Goal: Task Accomplishment & Management: Manage account settings

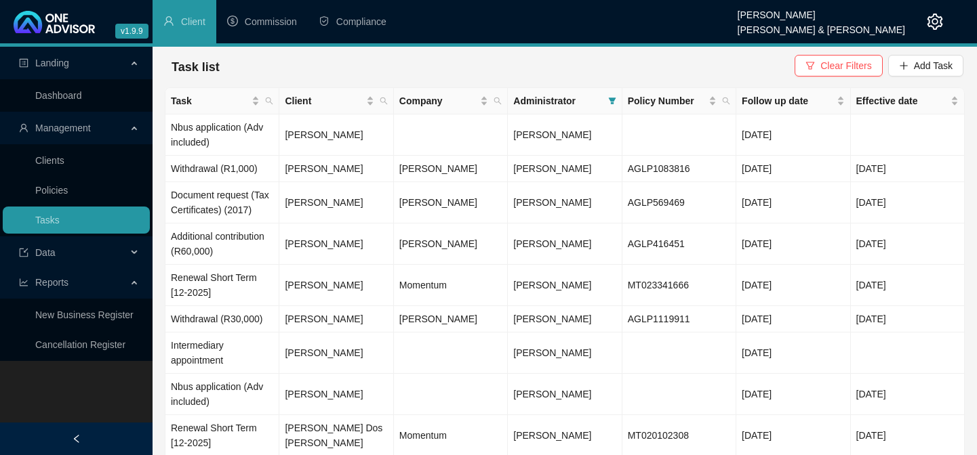
scroll to position [95, 0]
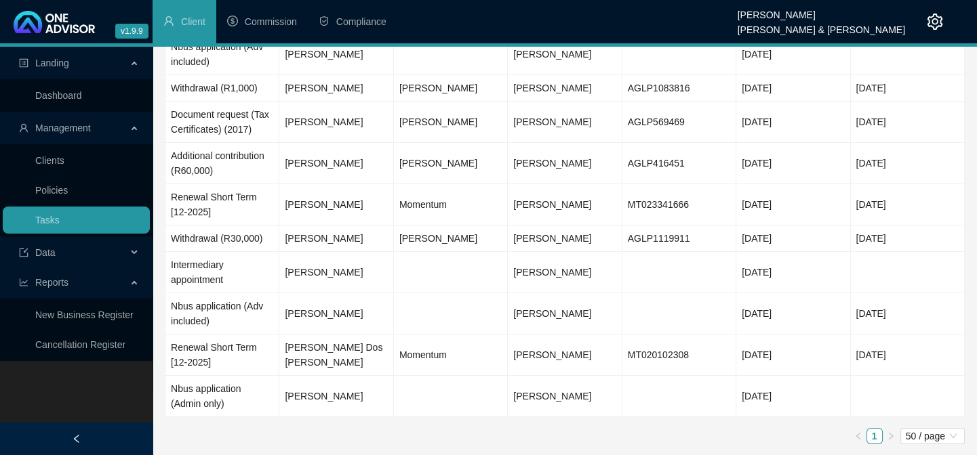
click at [62, 164] on link "Clients" at bounding box center [49, 160] width 29 height 11
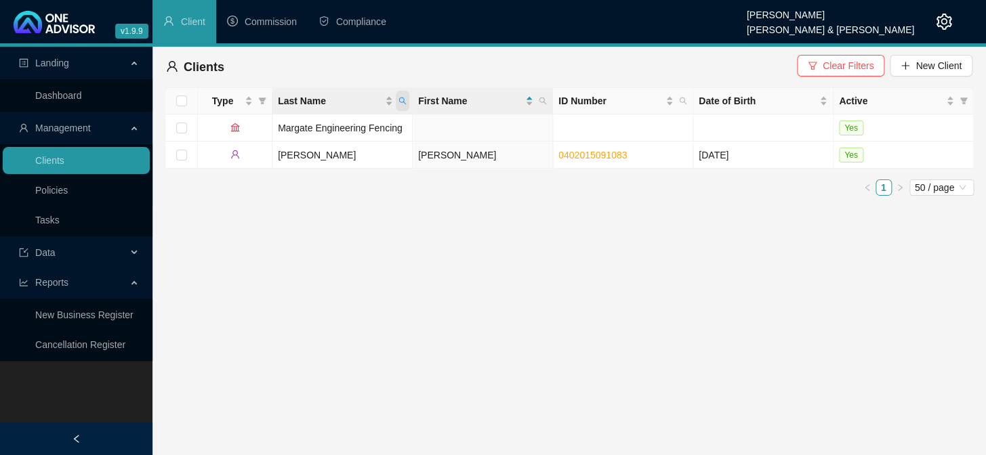
click at [406, 100] on icon "search" at bounding box center [403, 101] width 8 height 8
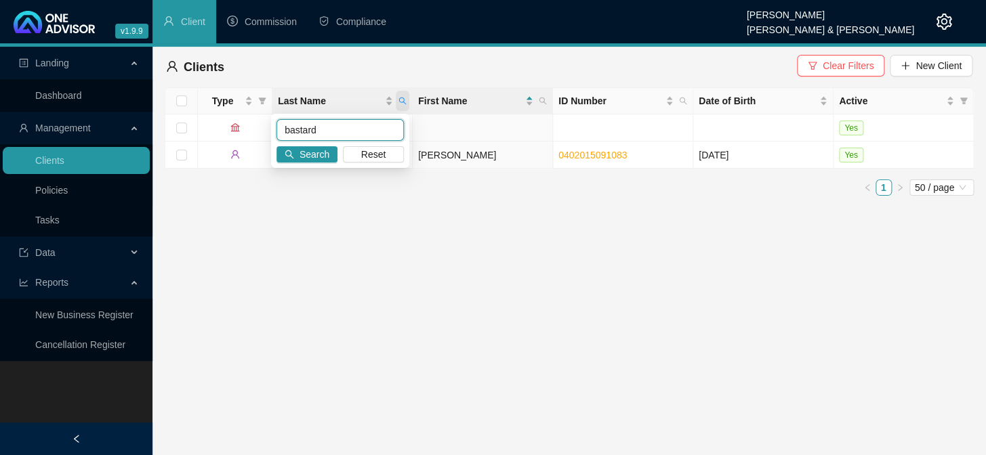
type input "bastard"
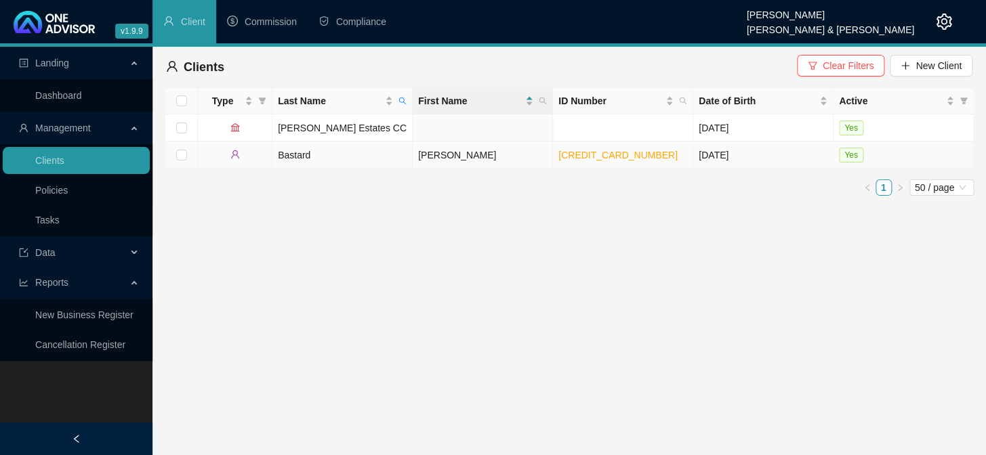
click at [457, 154] on td "[PERSON_NAME]" at bounding box center [483, 155] width 140 height 27
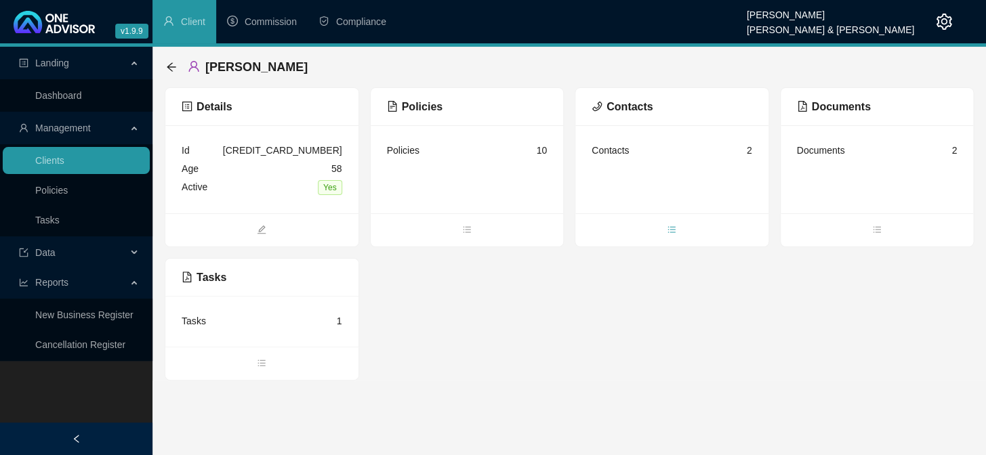
click at [672, 230] on icon "bars" at bounding box center [671, 229] width 9 height 9
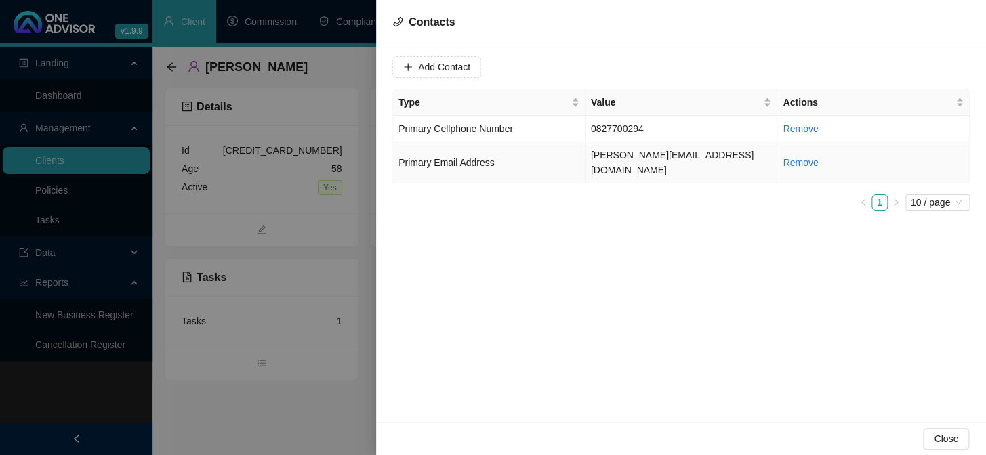
click at [624, 155] on td "[PERSON_NAME][EMAIL_ADDRESS][DOMAIN_NAME]" at bounding box center [682, 162] width 192 height 41
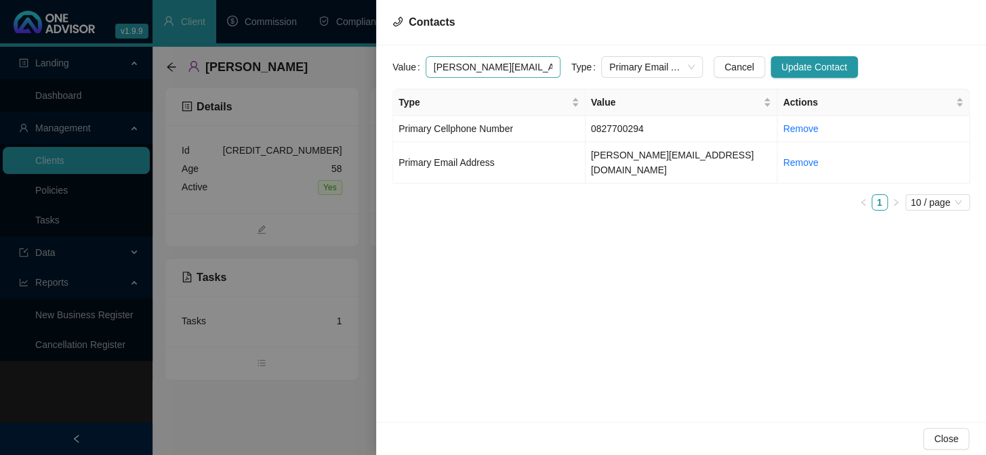
drag, startPoint x: 542, startPoint y: 67, endPoint x: 427, endPoint y: 68, distance: 115.2
click at [427, 68] on input "[PERSON_NAME][EMAIL_ADDRESS][DOMAIN_NAME]" at bounding box center [493, 67] width 135 height 22
drag, startPoint x: 647, startPoint y: 176, endPoint x: 648, endPoint y: 150, distance: 26.4
click at [647, 176] on div "Type Value Actions Primary Cellphone Number [PHONE_NUMBER] Remove Primary Email…" at bounding box center [680, 150] width 577 height 122
click at [651, 131] on td "0827700294" at bounding box center [682, 129] width 192 height 26
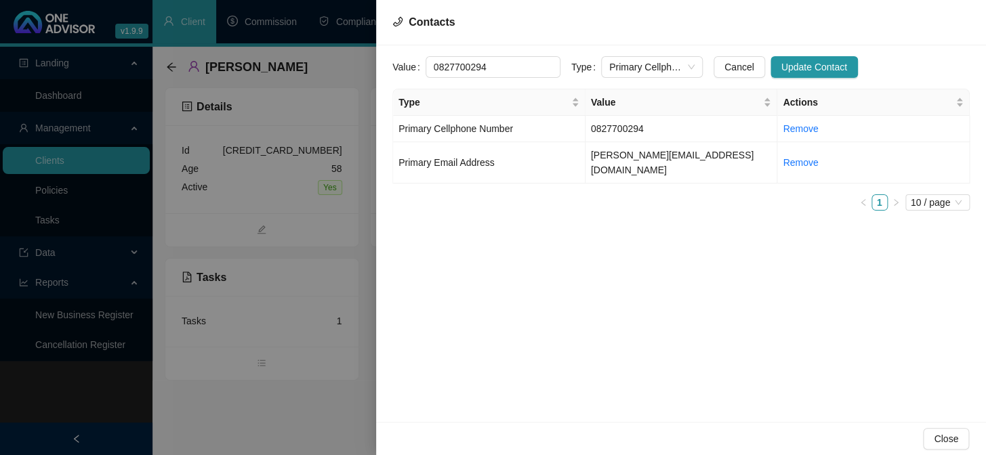
drag, startPoint x: 498, startPoint y: 61, endPoint x: 422, endPoint y: 66, distance: 76.1
click at [422, 66] on div "Value 0827700294" at bounding box center [476, 67] width 168 height 22
click at [694, 356] on div "Value [PHONE_NUMBER] Type Primary Cellphone Number Cancel Update Contact Type V…" at bounding box center [681, 233] width 610 height 377
click at [318, 415] on div at bounding box center [493, 227] width 986 height 455
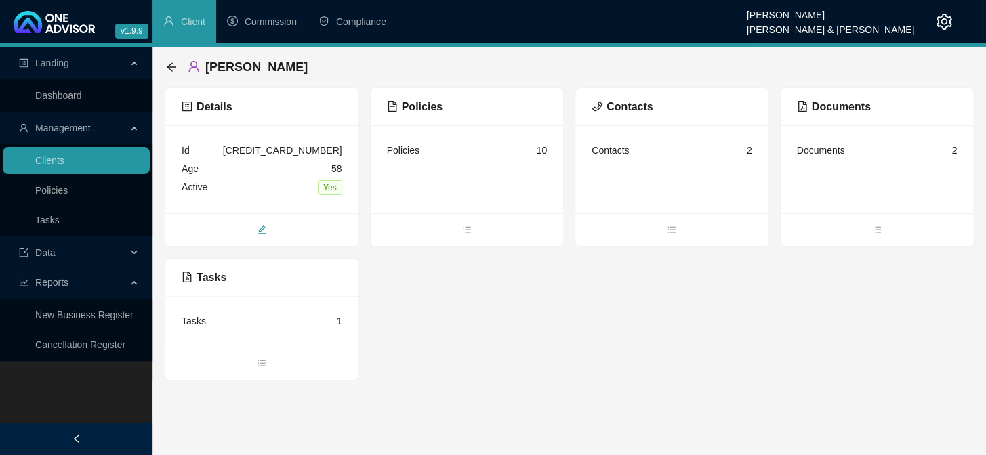
click at [266, 229] on icon "edit" at bounding box center [261, 229] width 9 height 9
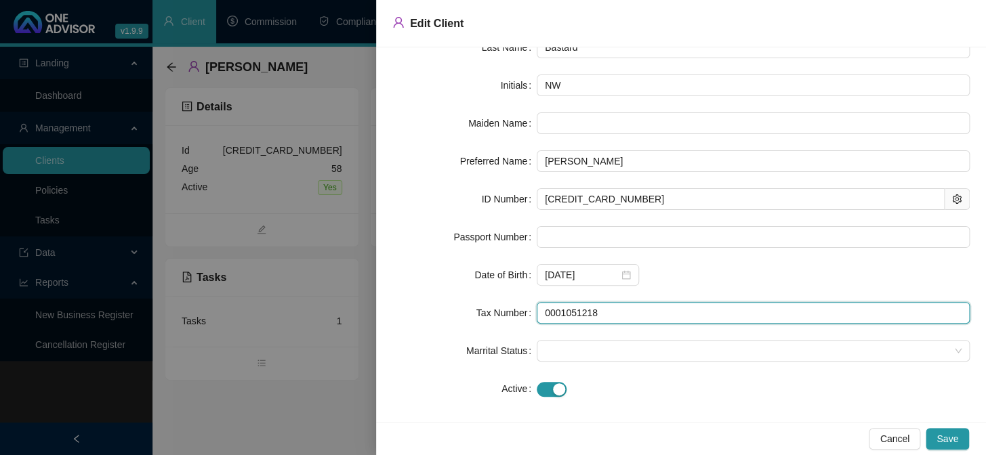
scroll to position [113, 0]
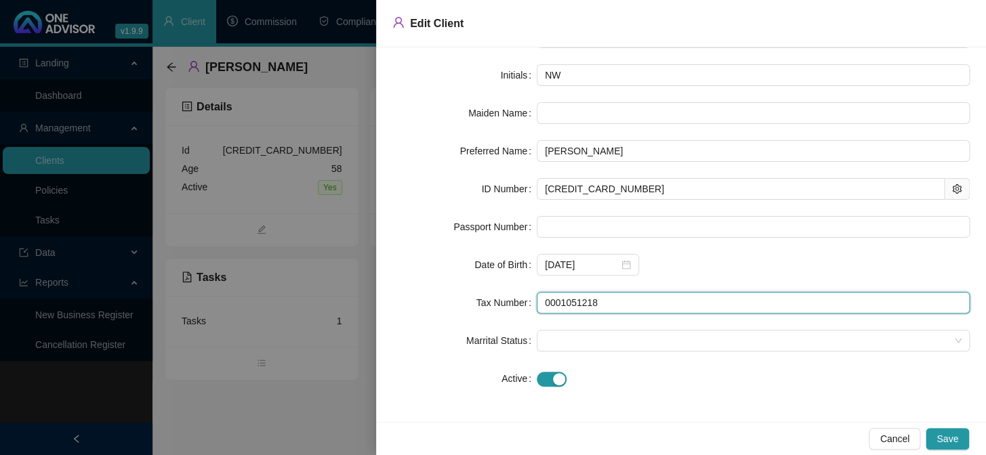
drag, startPoint x: 602, startPoint y: 413, endPoint x: 540, endPoint y: 296, distance: 132.5
click at [540, 296] on input "0001051218" at bounding box center [753, 303] width 433 height 22
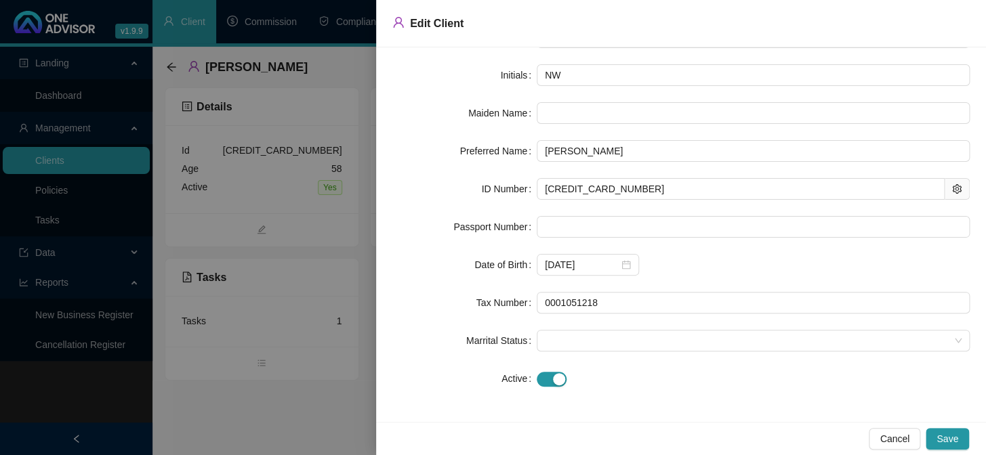
click at [292, 347] on div at bounding box center [493, 227] width 986 height 455
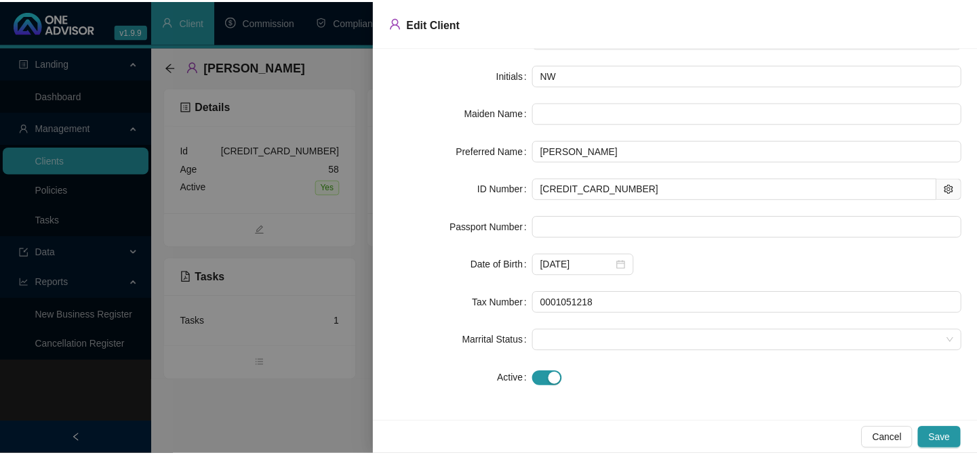
scroll to position [0, 0]
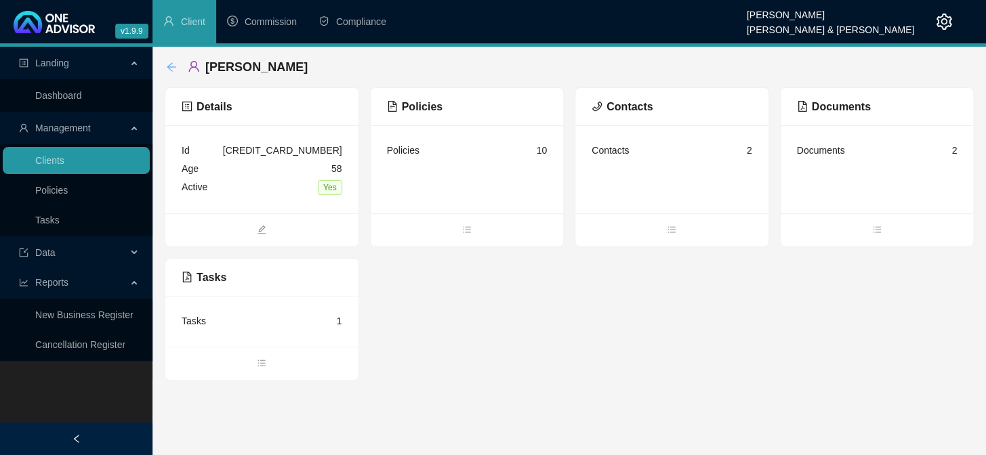
click at [171, 63] on icon "arrow-left" at bounding box center [171, 66] width 9 height 9
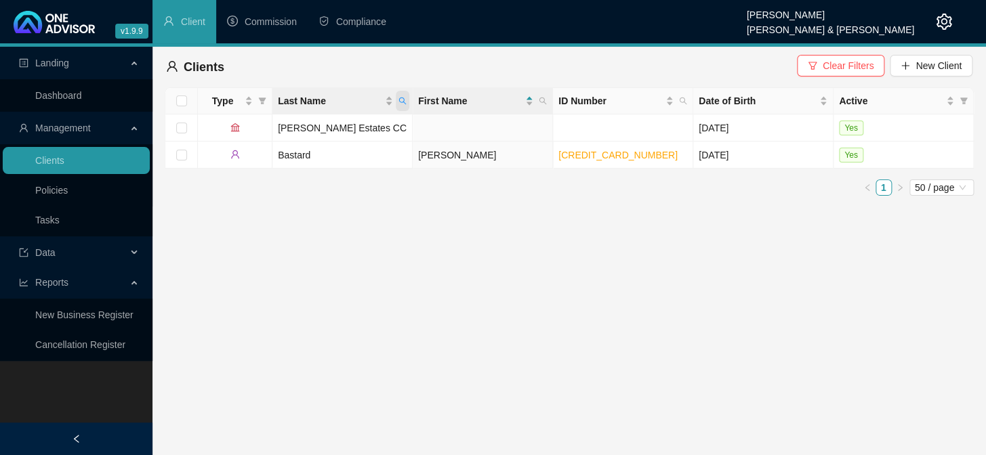
click at [396, 102] on span "Last Name" at bounding box center [403, 101] width 14 height 20
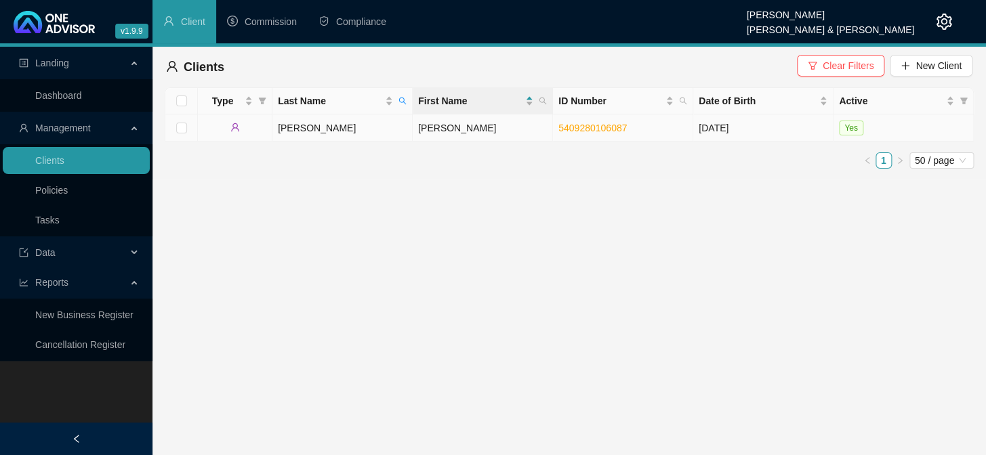
click at [558, 125] on link "5409280106087" at bounding box center [592, 128] width 68 height 11
click at [401, 96] on span "Last Name" at bounding box center [403, 101] width 14 height 20
drag, startPoint x: 316, startPoint y: 133, endPoint x: 254, endPoint y: 122, distance: 63.3
click at [254, 122] on body "v1.9.9 [PERSON_NAME] van der Merwe [PERSON_NAME] & [PERSON_NAME] Client Commiss…" at bounding box center [493, 227] width 986 height 455
type input "[PERSON_NAME]"
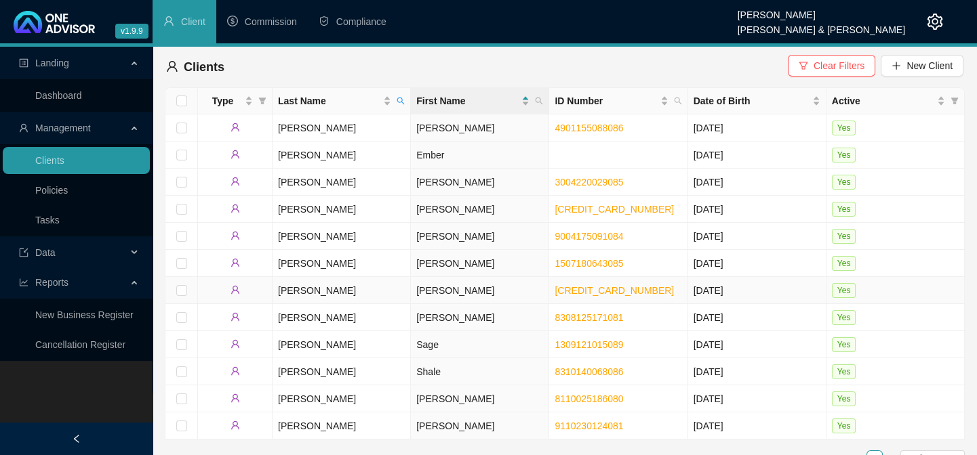
click at [435, 286] on td "[PERSON_NAME]" at bounding box center [480, 290] width 138 height 27
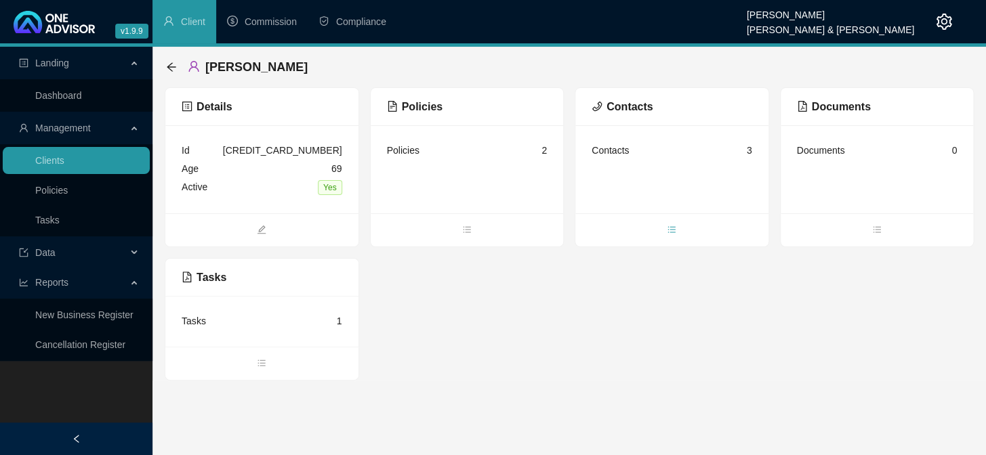
click at [669, 228] on icon "bars" at bounding box center [671, 229] width 9 height 9
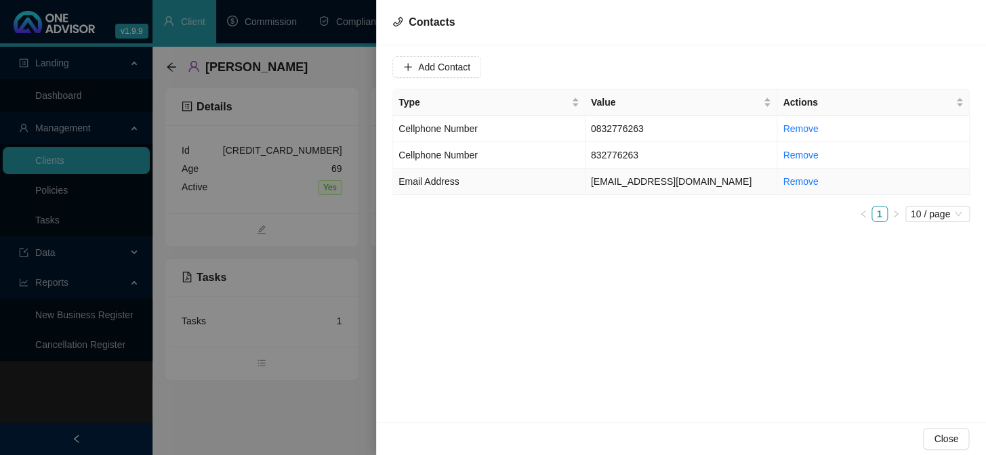
click at [446, 182] on span "Email Address" at bounding box center [429, 181] width 60 height 11
drag, startPoint x: 530, startPoint y: 68, endPoint x: 409, endPoint y: 68, distance: 120.6
click at [409, 68] on div "Value [EMAIL_ADDRESS][DOMAIN_NAME]" at bounding box center [476, 67] width 168 height 22
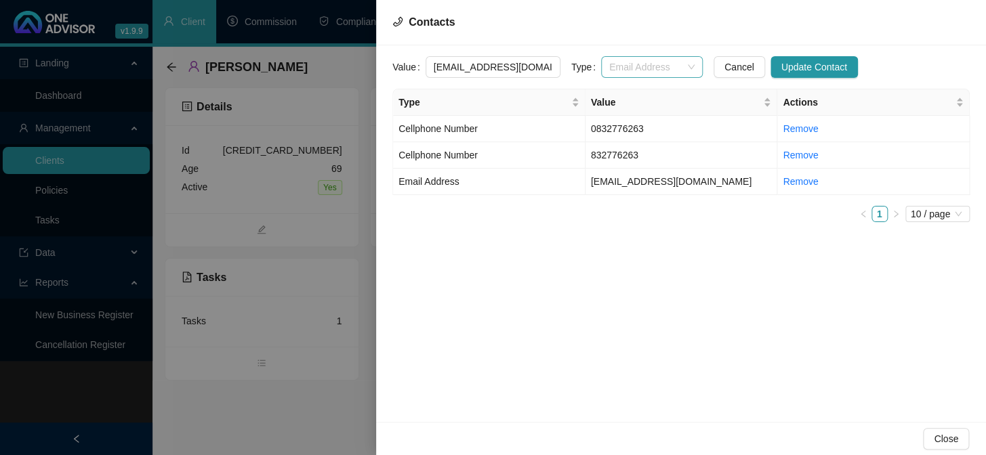
click at [676, 65] on span "Email Address" at bounding box center [651, 67] width 85 height 20
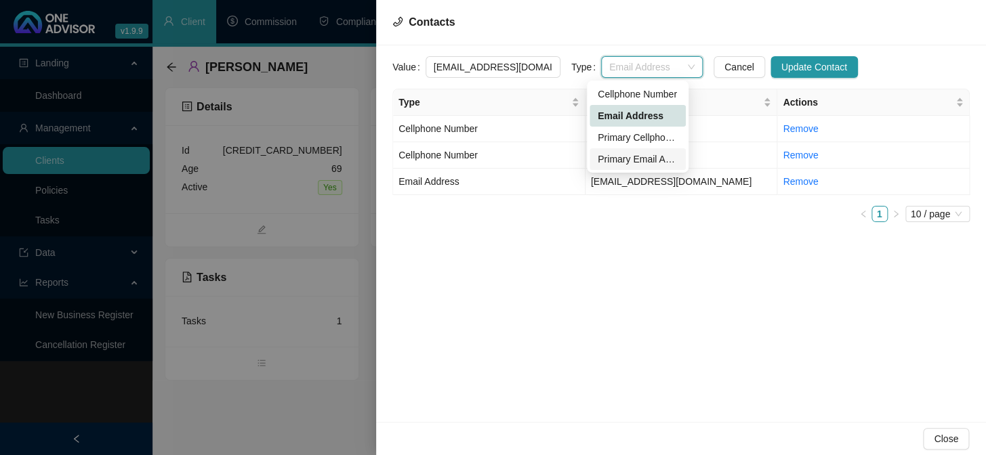
click at [631, 163] on div "Primary Email Address" at bounding box center [638, 159] width 80 height 15
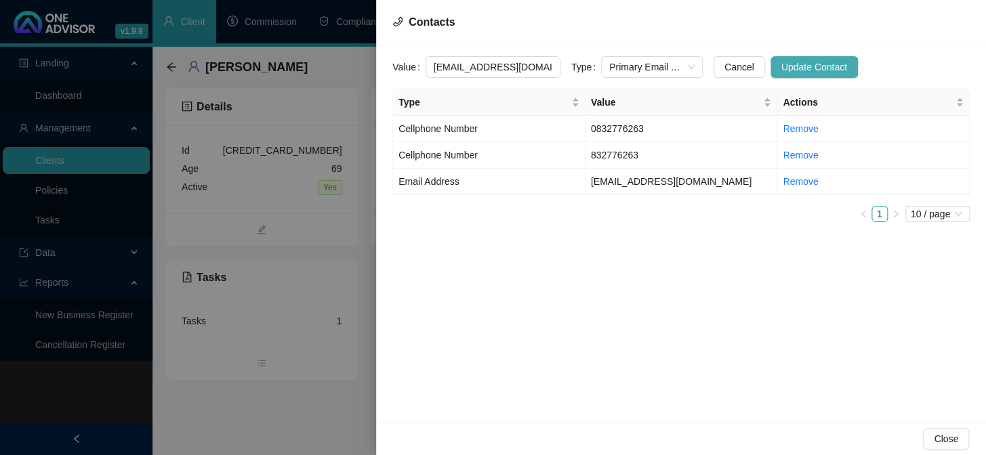
click at [802, 70] on span "Update Contact" at bounding box center [814, 67] width 66 height 15
click at [434, 125] on span "Cellphone Number" at bounding box center [438, 128] width 79 height 11
drag, startPoint x: 673, startPoint y: 62, endPoint x: 661, endPoint y: 77, distance: 18.3
click at [673, 63] on span "Cellphone Number" at bounding box center [651, 67] width 85 height 20
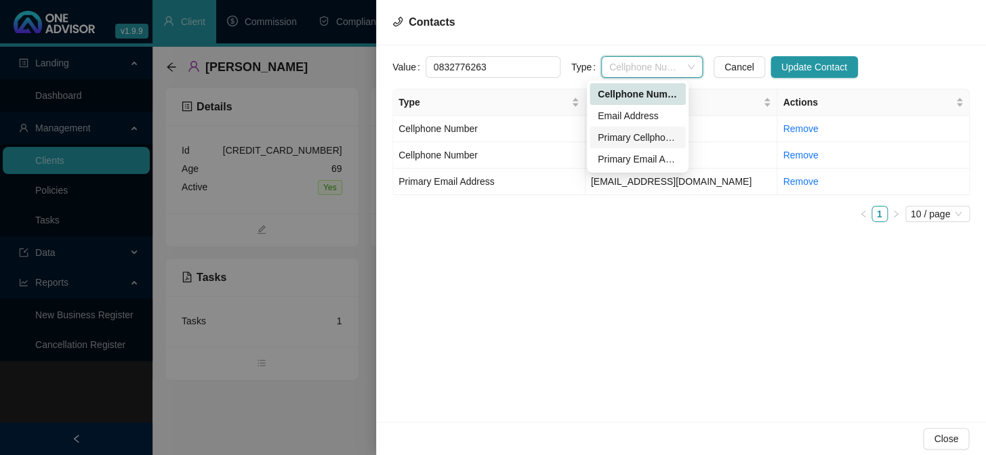
click at [623, 134] on div "Primary Cellphone Number" at bounding box center [638, 137] width 80 height 15
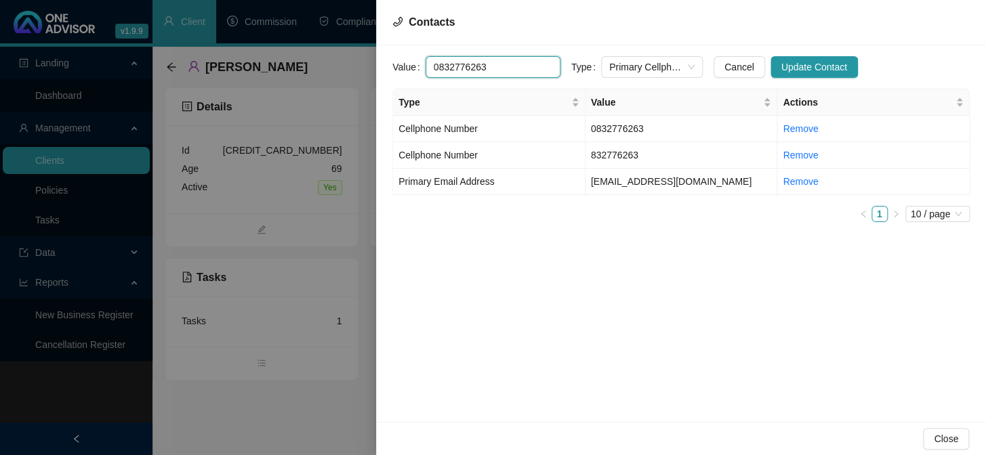
drag, startPoint x: 499, startPoint y: 68, endPoint x: 407, endPoint y: 68, distance: 92.2
click at [407, 68] on div "Value 0832776263" at bounding box center [476, 67] width 168 height 22
click at [781, 65] on span "Update Contact" at bounding box center [814, 67] width 66 height 15
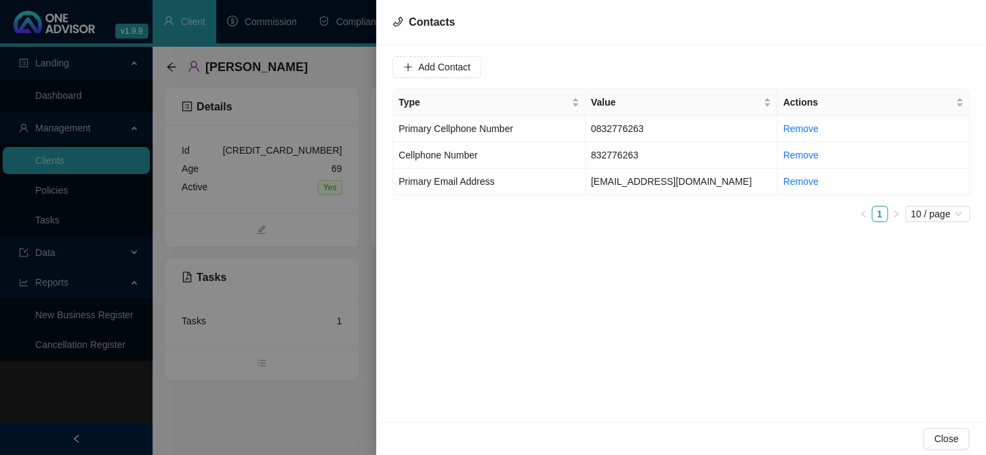
click at [306, 373] on div at bounding box center [493, 227] width 986 height 455
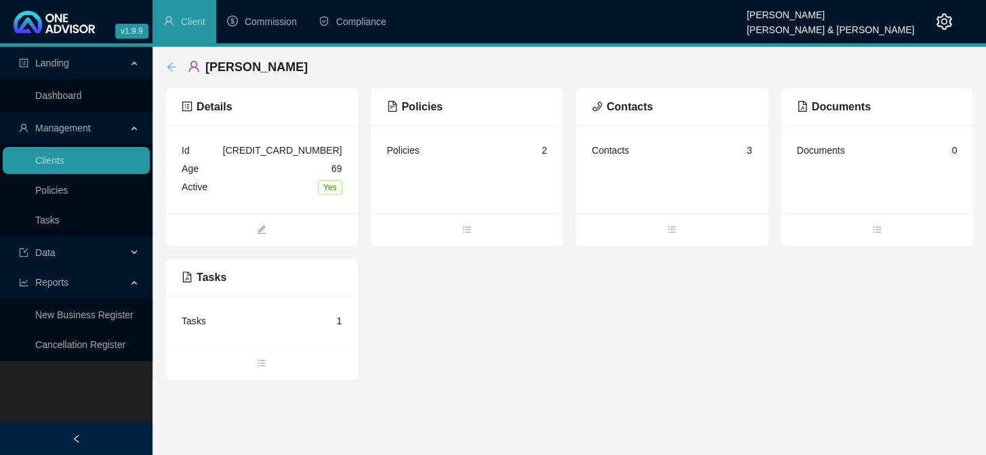
click at [170, 66] on icon "arrow-left" at bounding box center [171, 67] width 11 height 11
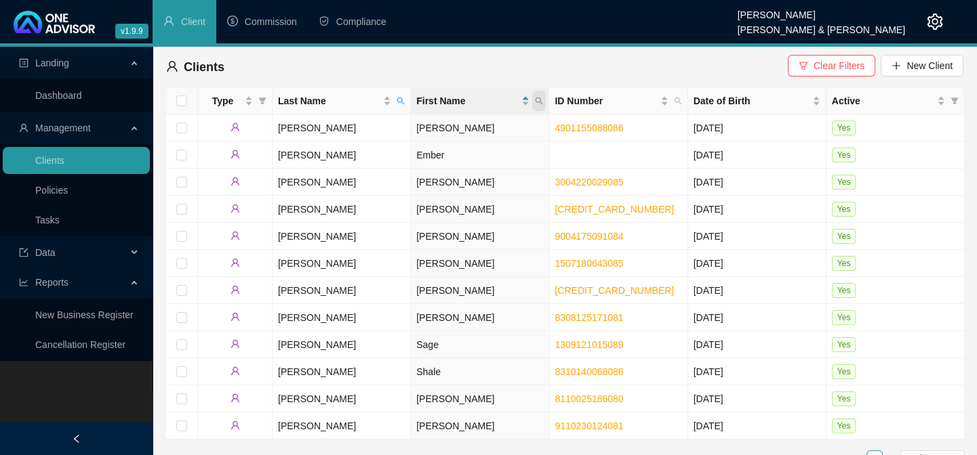
click at [542, 98] on icon "search" at bounding box center [539, 101] width 8 height 8
click at [401, 100] on icon "search" at bounding box center [400, 101] width 8 height 8
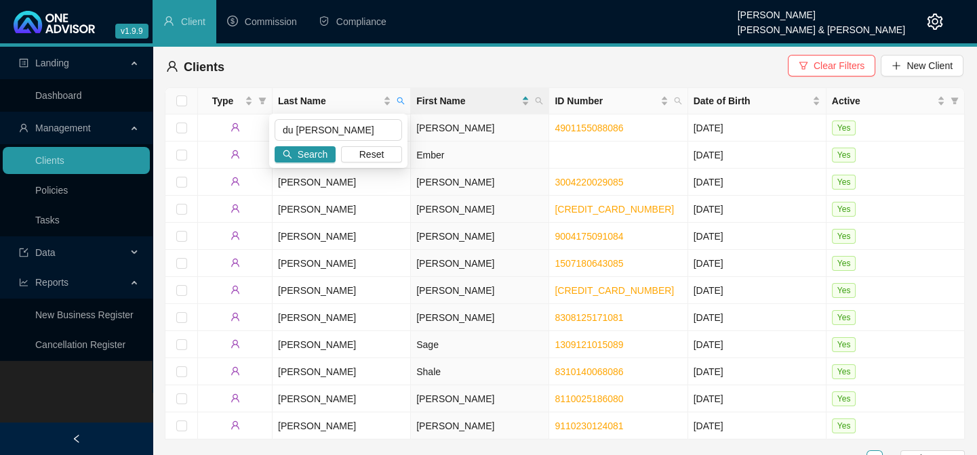
type input "du [PERSON_NAME]"
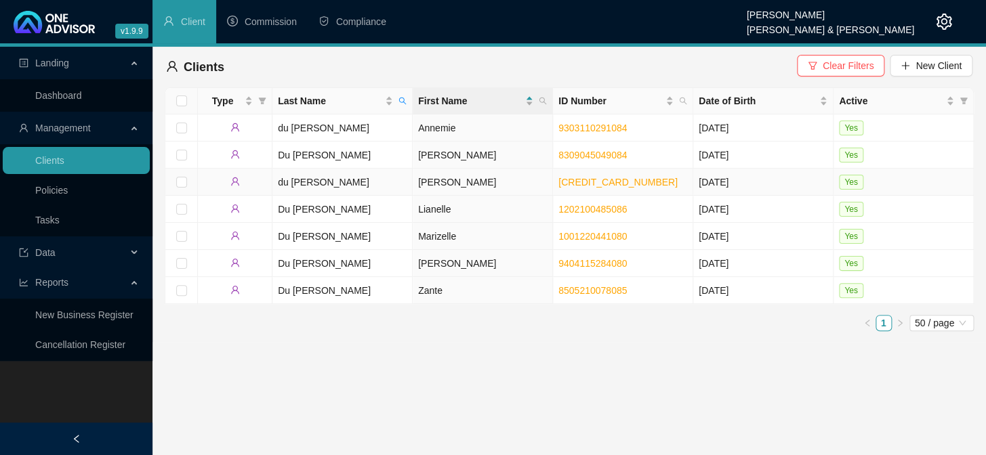
click at [310, 184] on td "du [PERSON_NAME]" at bounding box center [342, 182] width 140 height 27
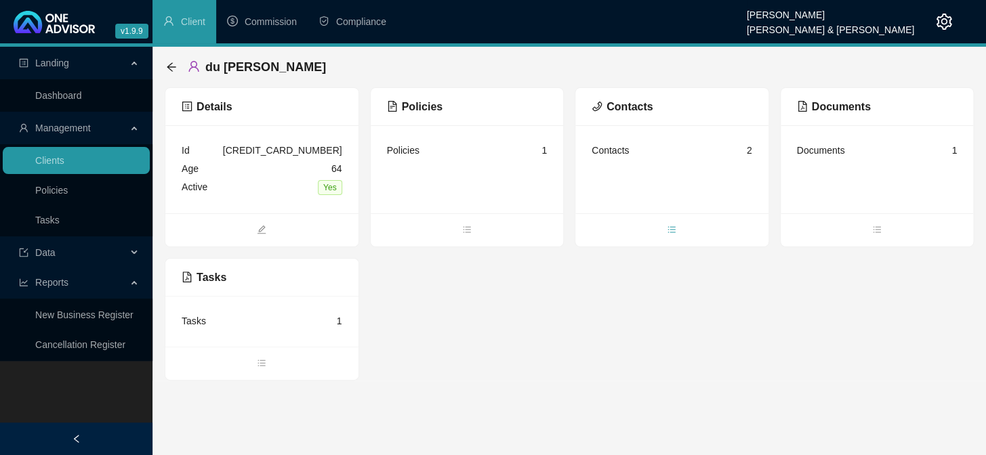
click at [669, 232] on icon "bars" at bounding box center [671, 229] width 9 height 9
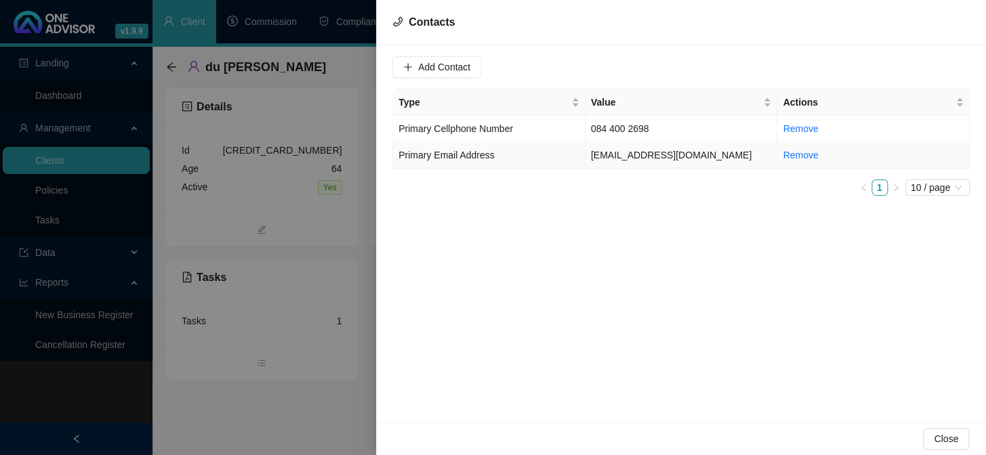
click at [617, 155] on td "[EMAIL_ADDRESS][DOMAIN_NAME]" at bounding box center [682, 155] width 192 height 26
drag, startPoint x: 537, startPoint y: 62, endPoint x: 422, endPoint y: 72, distance: 114.9
click at [422, 72] on div "Value [EMAIL_ADDRESS][DOMAIN_NAME]" at bounding box center [476, 67] width 168 height 22
click at [611, 133] on td "084 400 2698" at bounding box center [682, 129] width 192 height 26
drag, startPoint x: 492, startPoint y: 70, endPoint x: 420, endPoint y: 64, distance: 72.1
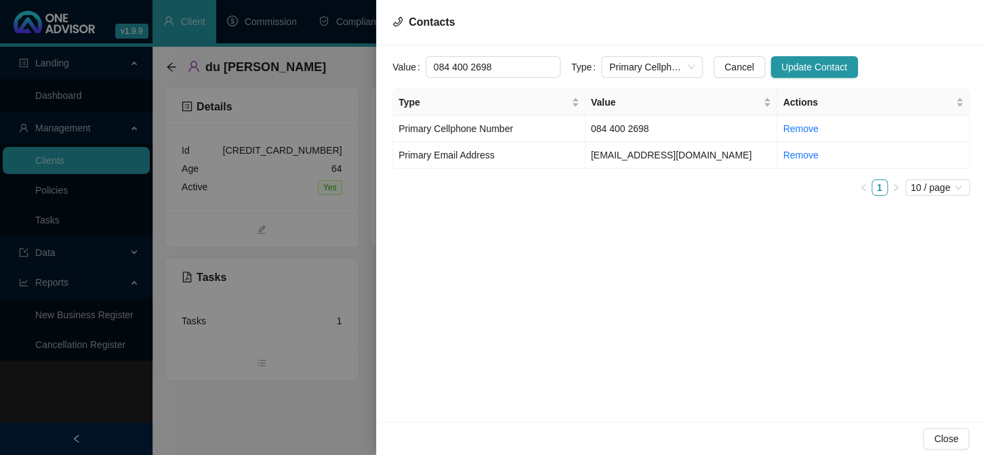
click at [420, 64] on div "Value 084 400 2698" at bounding box center [476, 67] width 168 height 22
drag, startPoint x: 331, startPoint y: 441, endPoint x: 224, endPoint y: 222, distance: 243.1
click at [329, 438] on div at bounding box center [493, 227] width 986 height 455
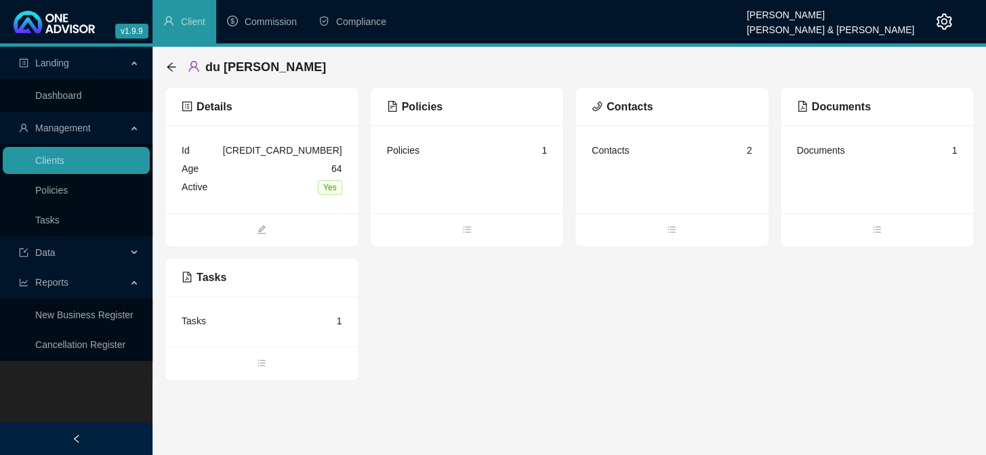
click at [172, 78] on div "du [PERSON_NAME]" at bounding box center [250, 67] width 168 height 24
click at [169, 62] on div "back" at bounding box center [171, 68] width 11 height 12
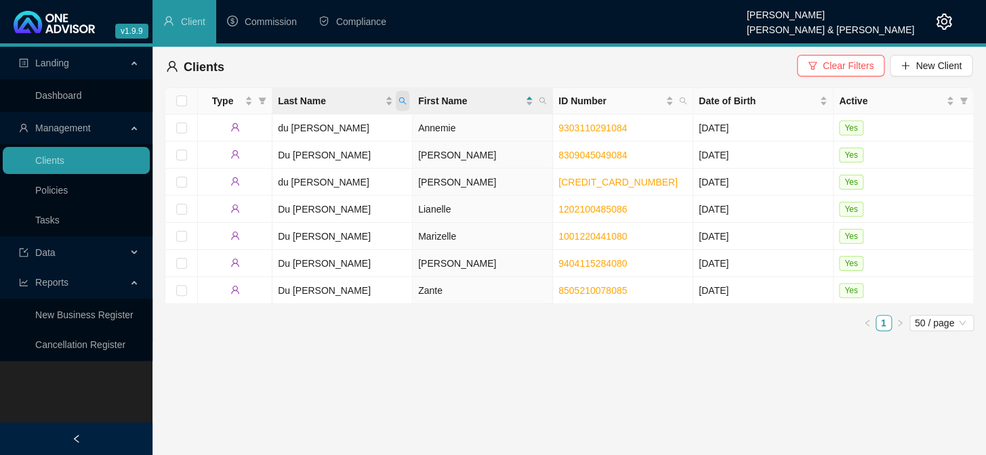
click at [400, 100] on icon "search" at bounding box center [403, 101] width 8 height 8
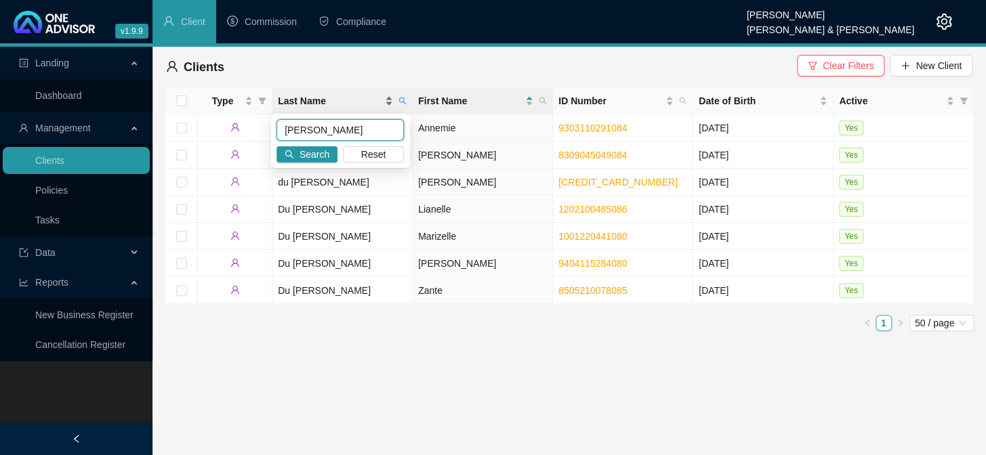
type input "[PERSON_NAME]"
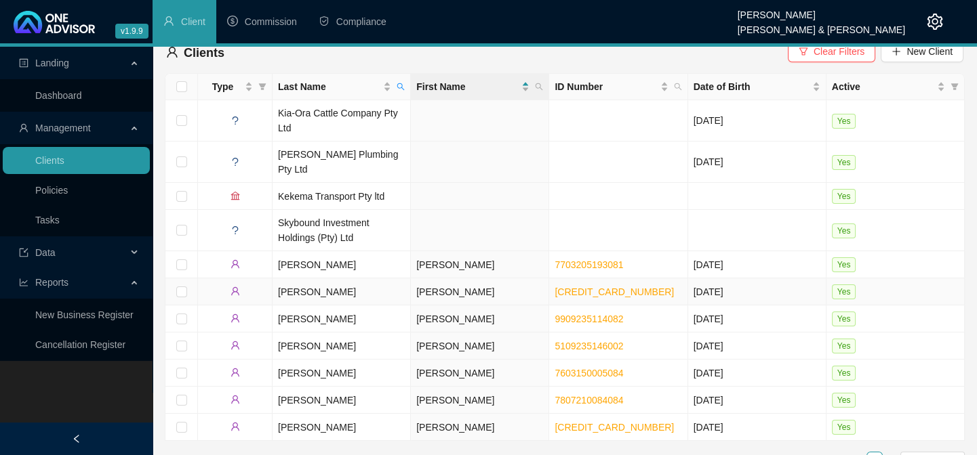
scroll to position [21, 0]
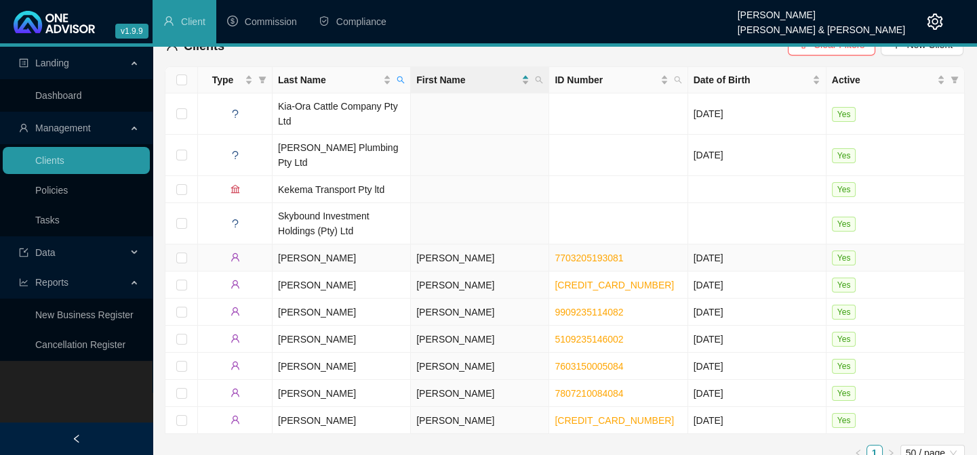
click at [287, 245] on td "[PERSON_NAME]" at bounding box center [341, 258] width 138 height 27
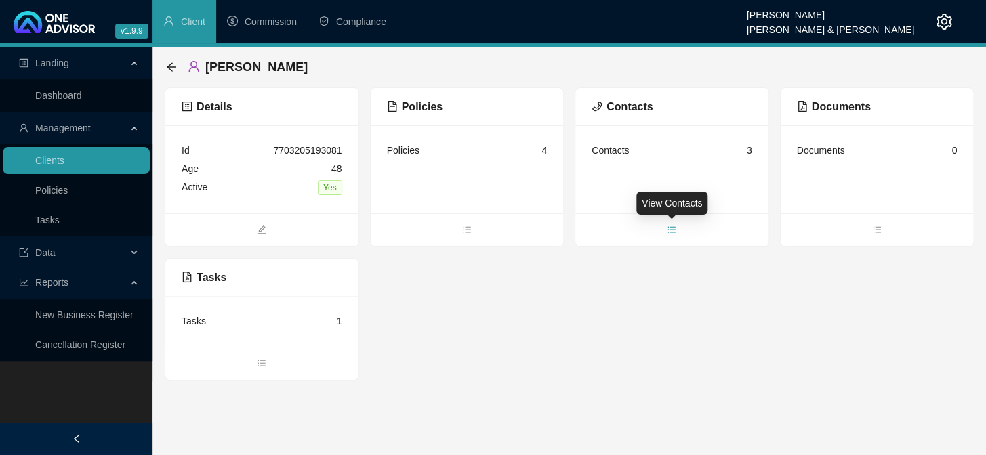
click at [668, 230] on icon "bars" at bounding box center [671, 229] width 7 height 6
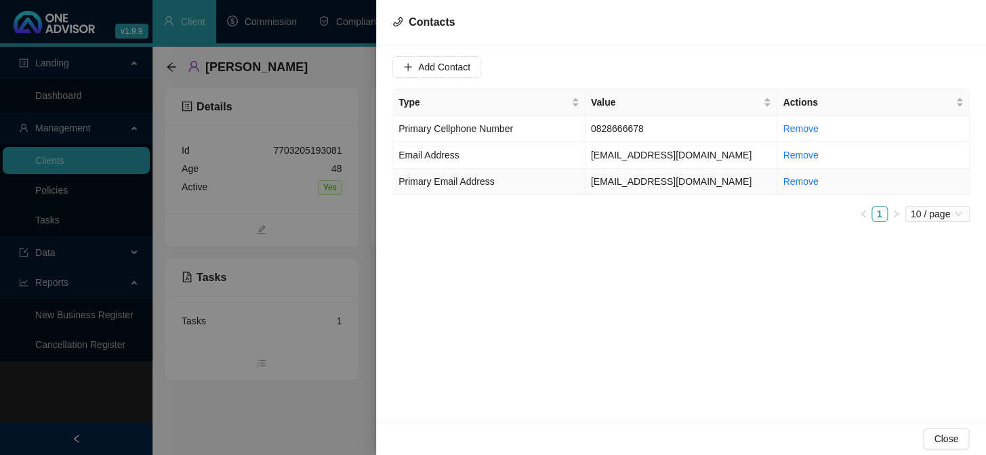
click at [446, 186] on span "Primary Email Address" at bounding box center [447, 181] width 96 height 11
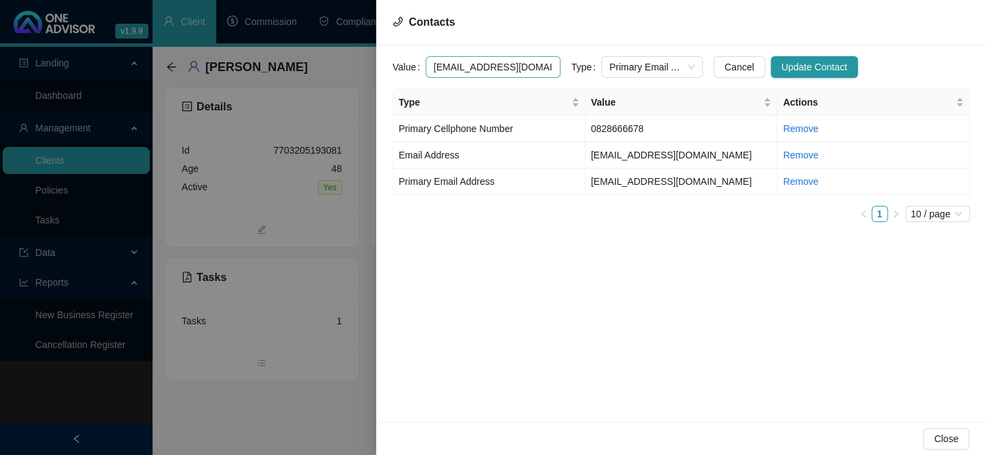
drag, startPoint x: 542, startPoint y: 64, endPoint x: 424, endPoint y: 73, distance: 117.5
click at [426, 73] on input "[EMAIL_ADDRESS][DOMAIN_NAME]" at bounding box center [493, 67] width 135 height 22
click at [621, 131] on td "0828666678" at bounding box center [682, 129] width 192 height 26
drag, startPoint x: 506, startPoint y: 66, endPoint x: 425, endPoint y: 68, distance: 81.4
click at [426, 68] on input "0828666678" at bounding box center [493, 67] width 135 height 22
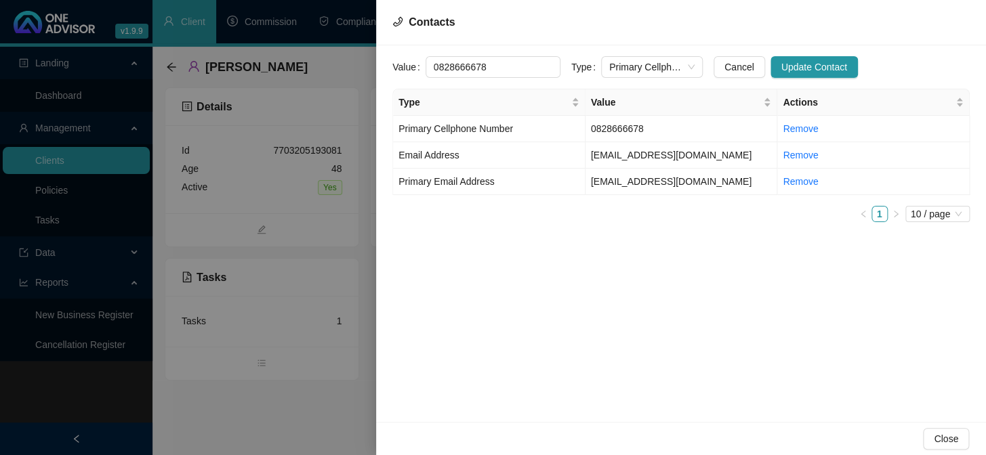
click at [303, 381] on div at bounding box center [493, 227] width 986 height 455
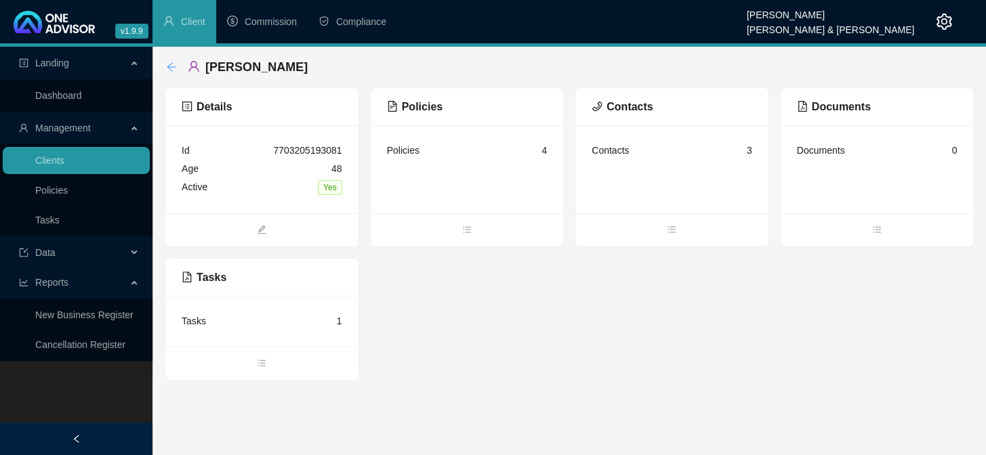
click at [169, 67] on icon "arrow-left" at bounding box center [171, 66] width 9 height 9
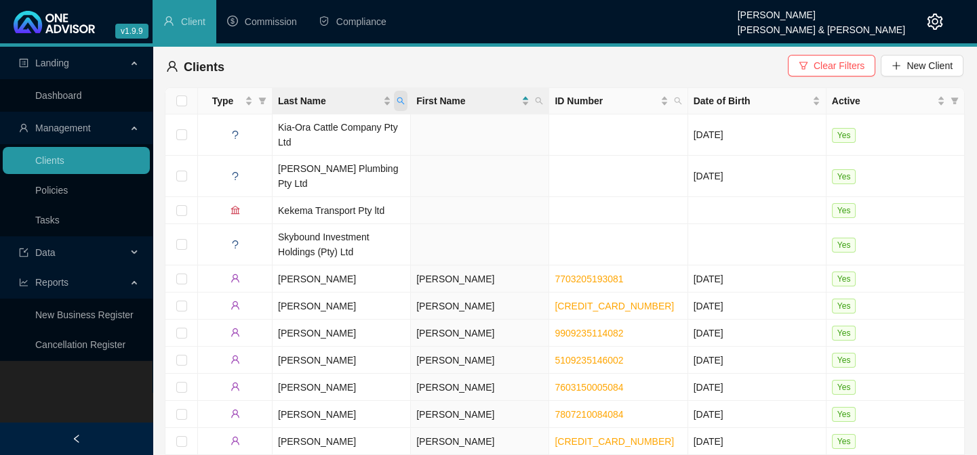
click at [394, 99] on span "Last Name" at bounding box center [401, 101] width 14 height 20
type input "[PERSON_NAME]"
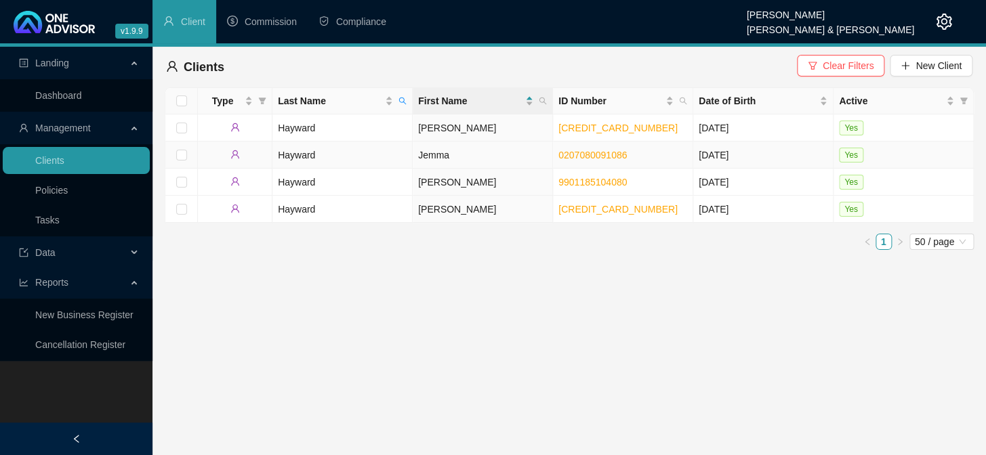
click at [447, 155] on td "Jemma" at bounding box center [483, 155] width 140 height 27
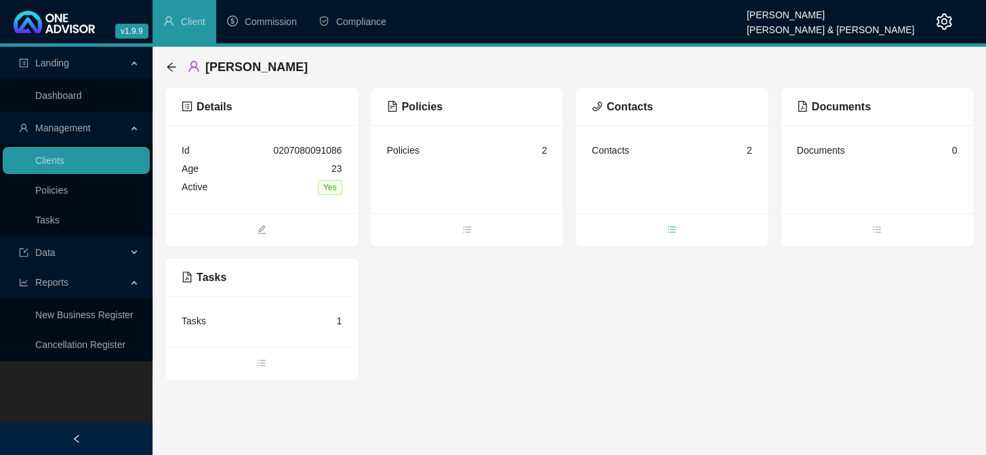
click at [670, 227] on icon "bars" at bounding box center [671, 229] width 9 height 9
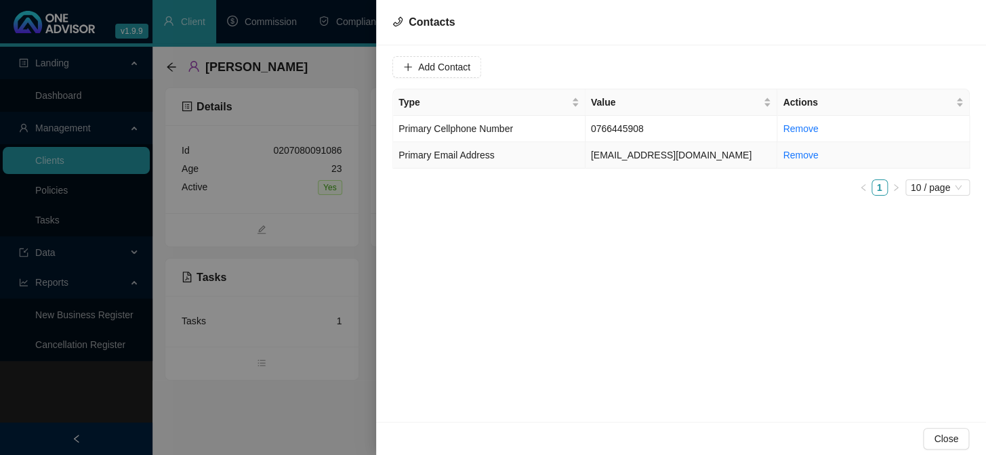
click at [609, 153] on td "[EMAIL_ADDRESS][DOMAIN_NAME]" at bounding box center [682, 155] width 192 height 26
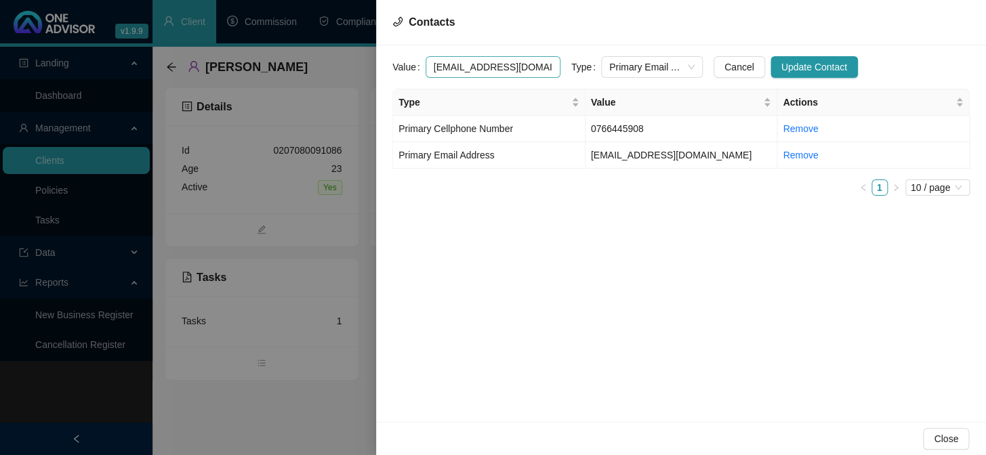
drag, startPoint x: 527, startPoint y: 65, endPoint x: 431, endPoint y: 68, distance: 96.3
click at [431, 68] on input "[EMAIL_ADDRESS][DOMAIN_NAME]" at bounding box center [493, 67] width 135 height 22
click at [626, 133] on td "0766445908" at bounding box center [682, 129] width 192 height 26
drag, startPoint x: 502, startPoint y: 69, endPoint x: 401, endPoint y: 68, distance: 101.0
click at [401, 68] on div "Value 0766445908" at bounding box center [476, 67] width 168 height 22
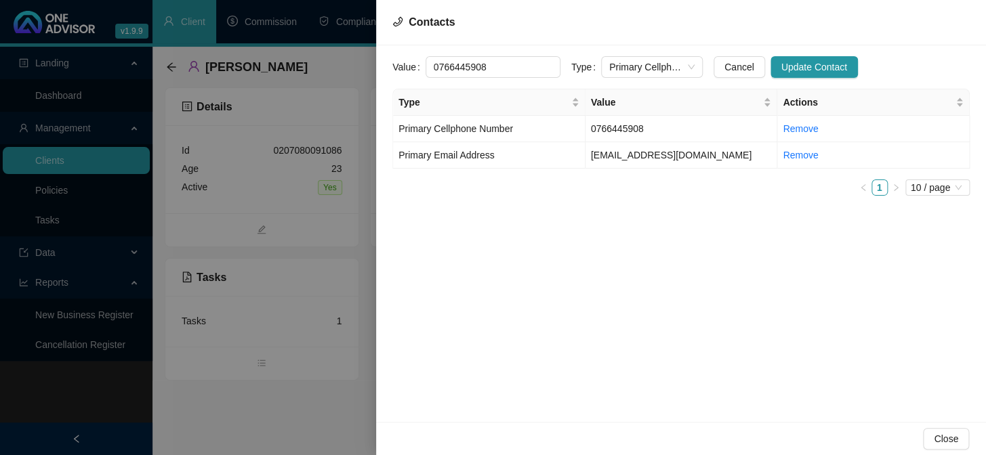
click at [657, 335] on div "Value [PHONE_NUMBER] Type Primary Cellphone Number Cancel Update Contact Type V…" at bounding box center [681, 233] width 610 height 377
click at [333, 424] on div at bounding box center [493, 227] width 986 height 455
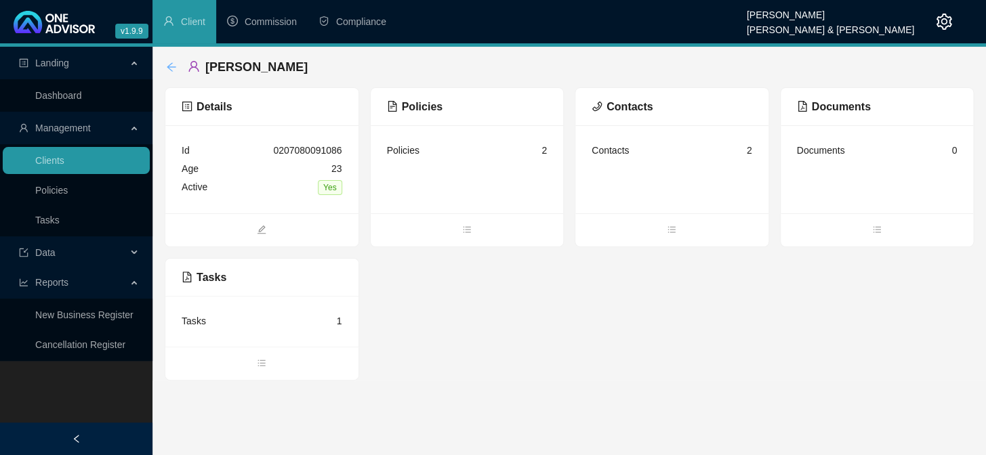
click at [170, 65] on icon "arrow-left" at bounding box center [171, 67] width 11 height 11
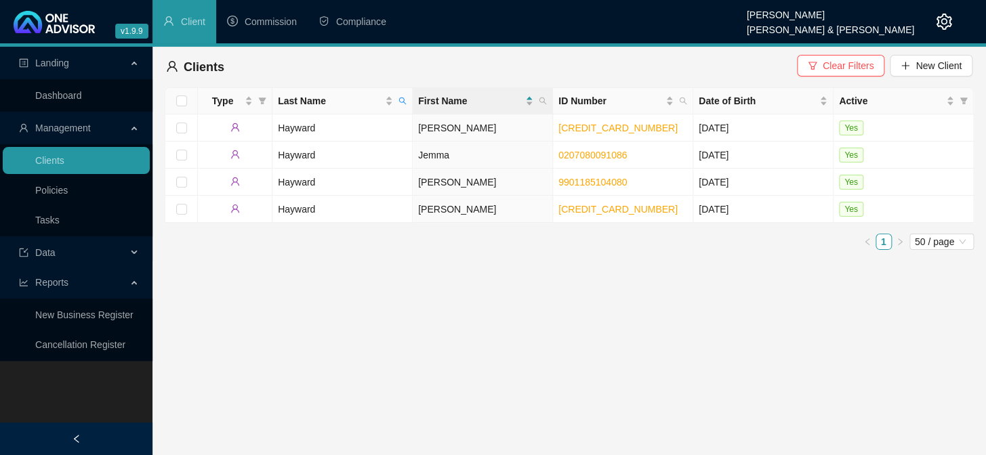
click at [400, 100] on icon "search" at bounding box center [403, 101] width 8 height 8
type input "kok"
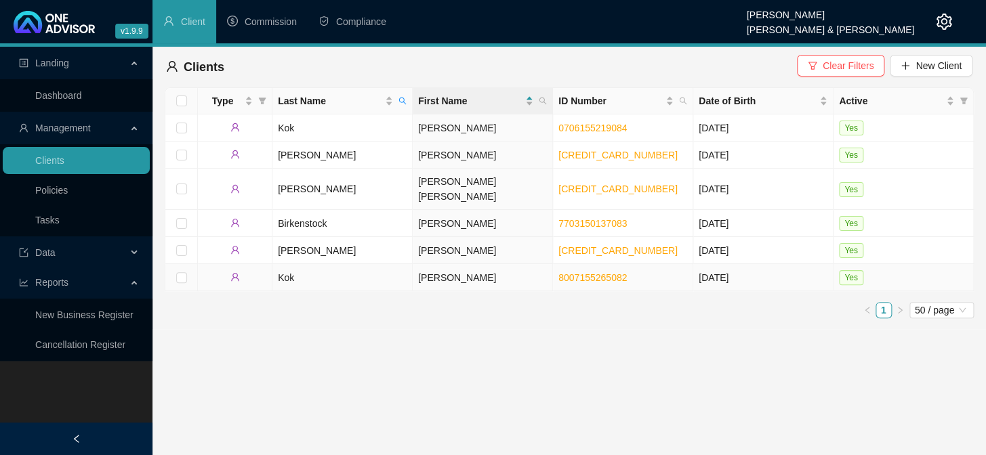
click at [287, 264] on td "Kok" at bounding box center [342, 277] width 140 height 27
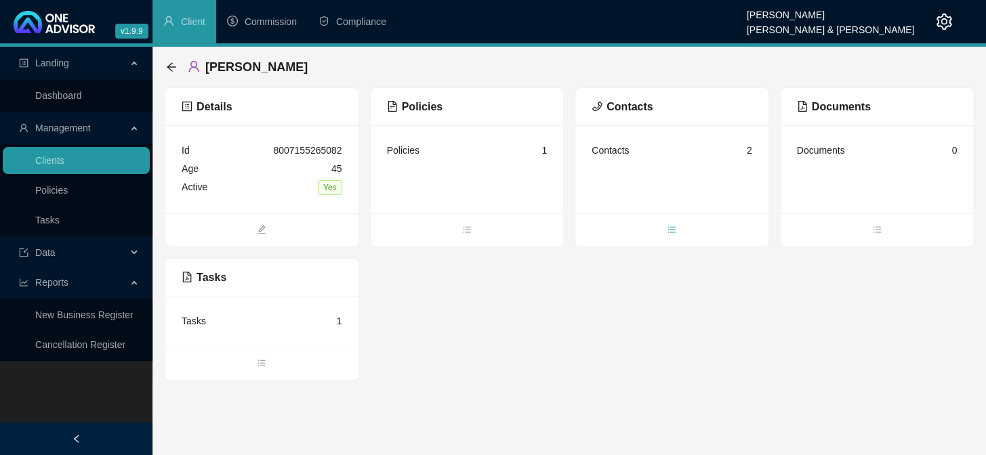
click at [670, 224] on span "bars" at bounding box center [671, 231] width 193 height 15
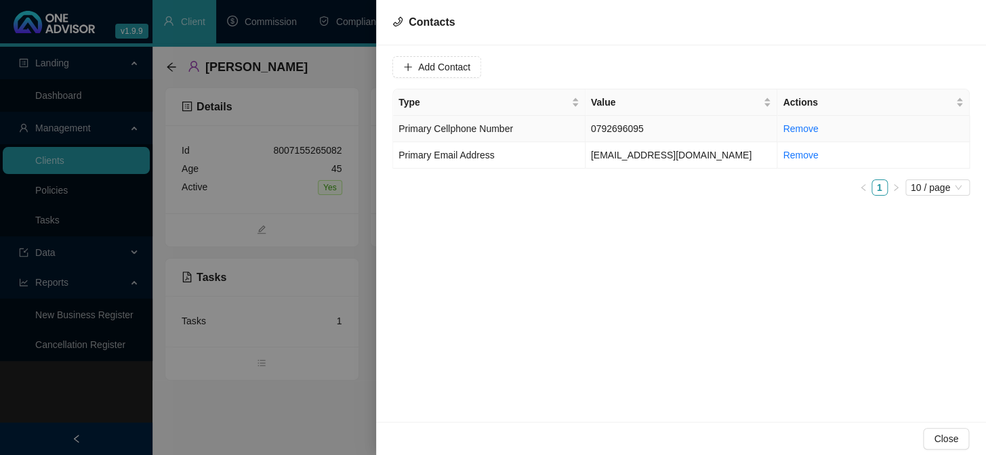
click at [604, 130] on td "0792696095" at bounding box center [682, 129] width 192 height 26
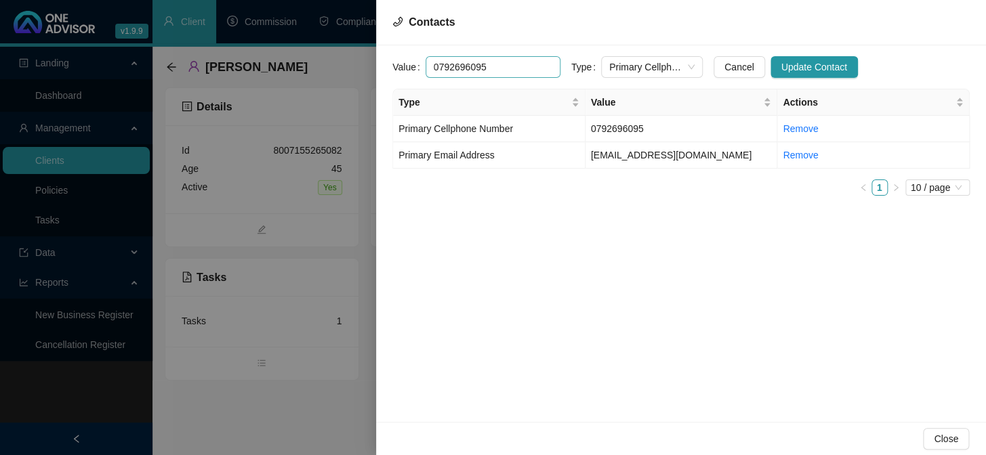
drag, startPoint x: 488, startPoint y: 66, endPoint x: 423, endPoint y: 70, distance: 65.2
click at [426, 70] on input "0792696095" at bounding box center [493, 67] width 135 height 22
click at [468, 157] on span "Primary Email Address" at bounding box center [447, 155] width 96 height 11
drag, startPoint x: 536, startPoint y: 73, endPoint x: 424, endPoint y: 69, distance: 111.9
click at [426, 69] on input "[EMAIL_ADDRESS][DOMAIN_NAME]" at bounding box center [493, 67] width 135 height 22
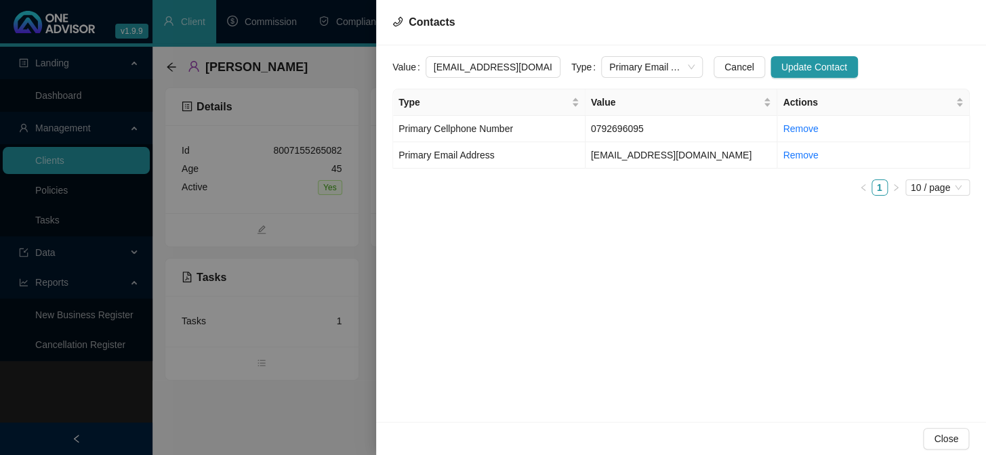
click at [312, 415] on div at bounding box center [493, 227] width 986 height 455
